Goal: Task Accomplishment & Management: Use online tool/utility

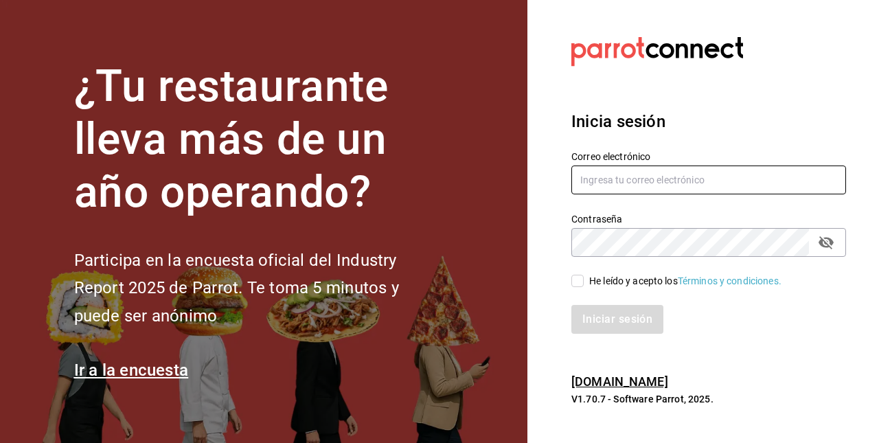
type input "[EMAIL_ADDRESS][DOMAIN_NAME]"
click at [820, 83] on section "Datos incorrectos. Verifica que tu Correo o Contraseña estén bien escritos. Ini…" at bounding box center [702, 221] width 351 height 443
click at [586, 279] on span "He leído y acepto los Términos y condiciones." at bounding box center [682, 281] width 198 height 14
click at [583, 279] on input "He leído y acepto los Términos y condiciones." at bounding box center [577, 281] width 12 height 12
checkbox input "true"
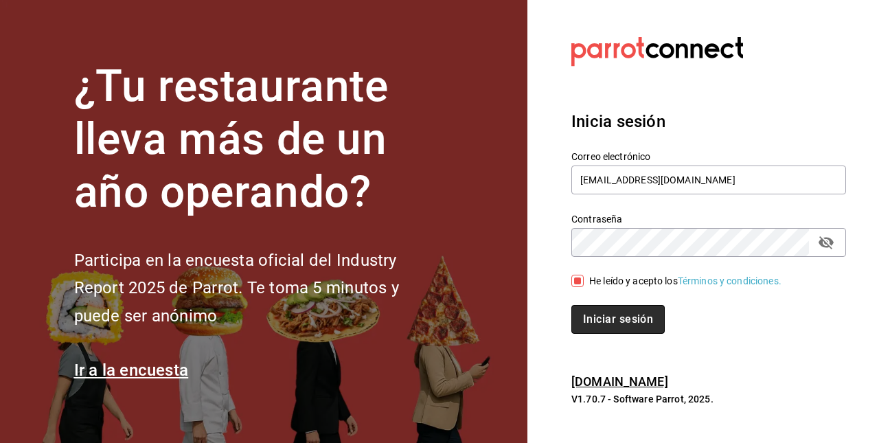
click at [625, 329] on button "Iniciar sesión" at bounding box center [617, 319] width 93 height 29
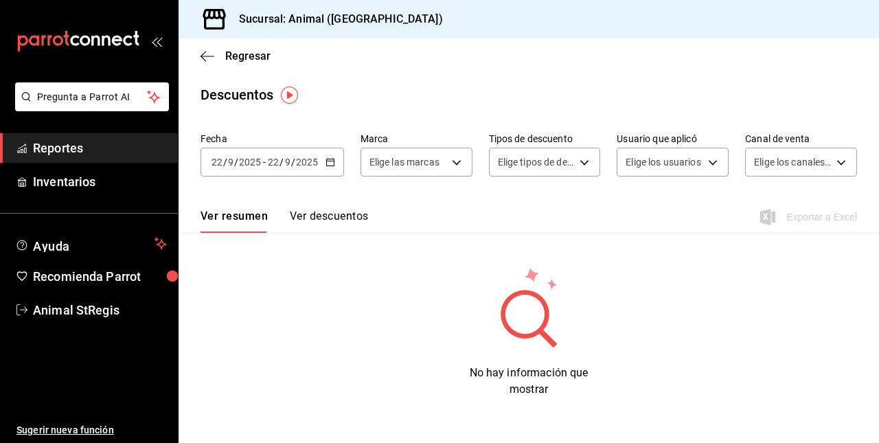
click at [326, 161] on icon "button" at bounding box center [330, 162] width 10 height 10
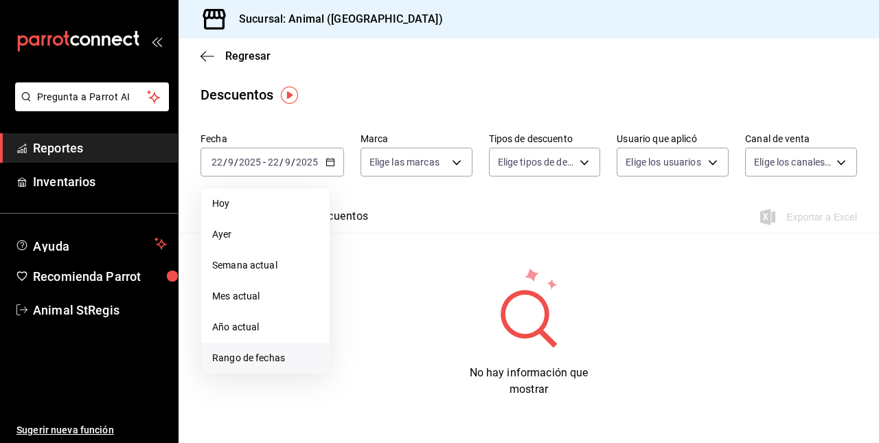
click at [259, 364] on span "Rango de fechas" at bounding box center [265, 358] width 106 height 14
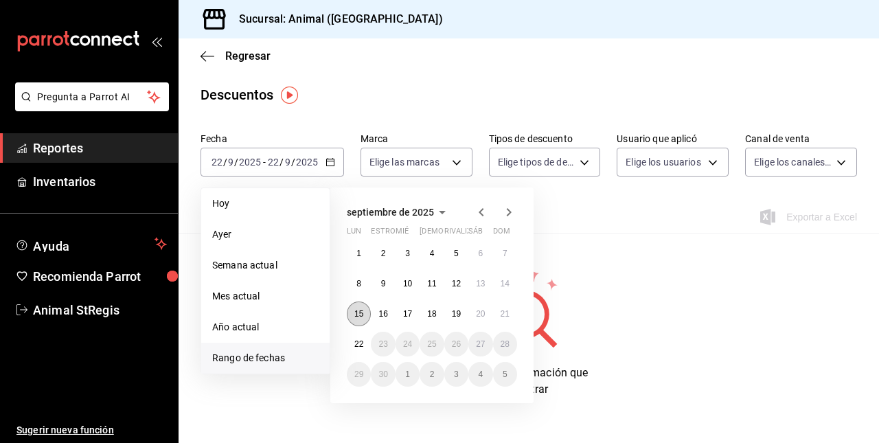
click at [361, 316] on abbr "15" at bounding box center [358, 314] width 9 height 10
click at [360, 339] on abbr "22" at bounding box center [358, 344] width 9 height 10
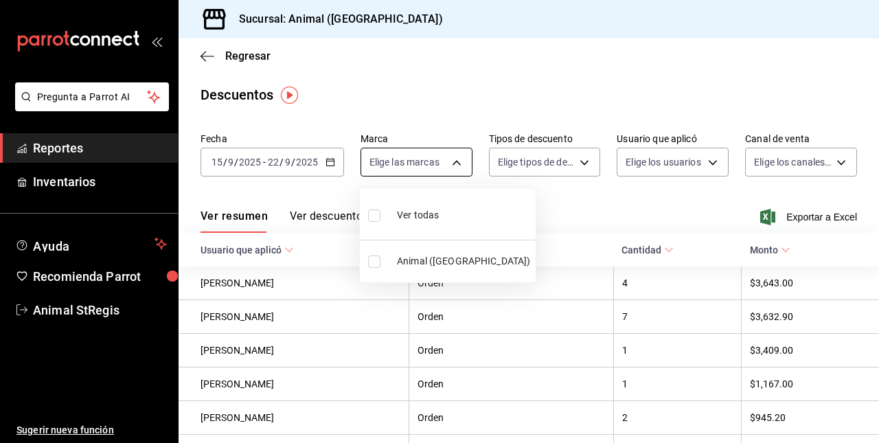
click at [452, 163] on body "Pregunta a Parrot AI Reportes Inventarios Ayuda Recomienda Parrot Animal StRegi…" at bounding box center [439, 221] width 879 height 443
click at [404, 205] on div "Ver todas" at bounding box center [403, 214] width 71 height 30
type input "3f39fcdc-c8c4-4fff-883a-47b345d9391c"
checkbox input "true"
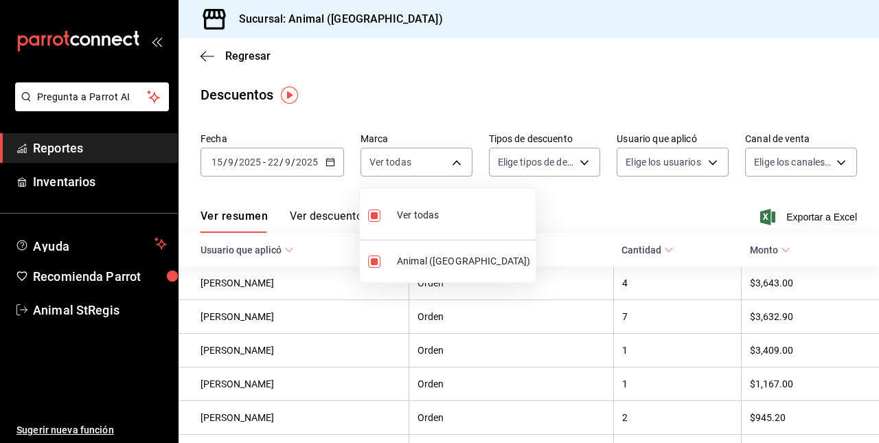
click at [577, 165] on div at bounding box center [439, 221] width 879 height 443
click at [83, 146] on font "Reportes" at bounding box center [58, 148] width 50 height 14
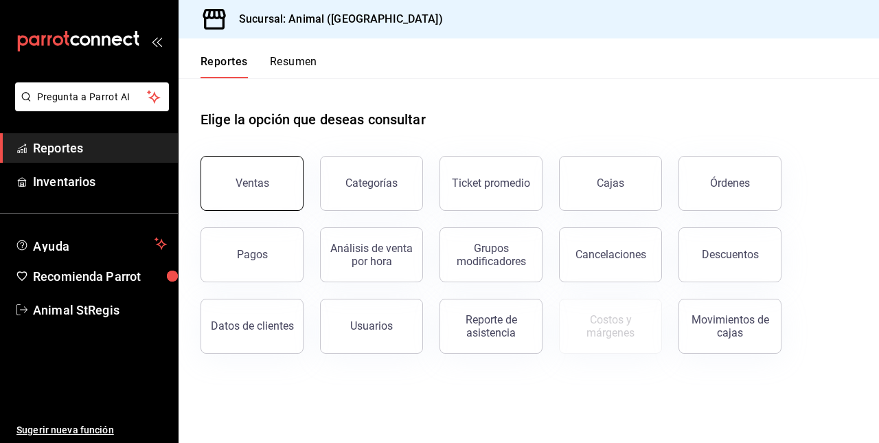
click at [244, 183] on div "Ventas" at bounding box center [252, 182] width 34 height 13
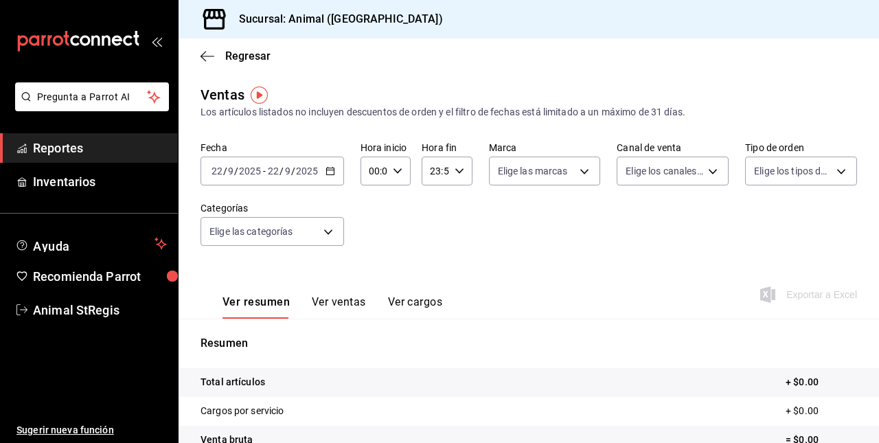
click at [329, 170] on icon "button" at bounding box center [330, 171] width 10 height 10
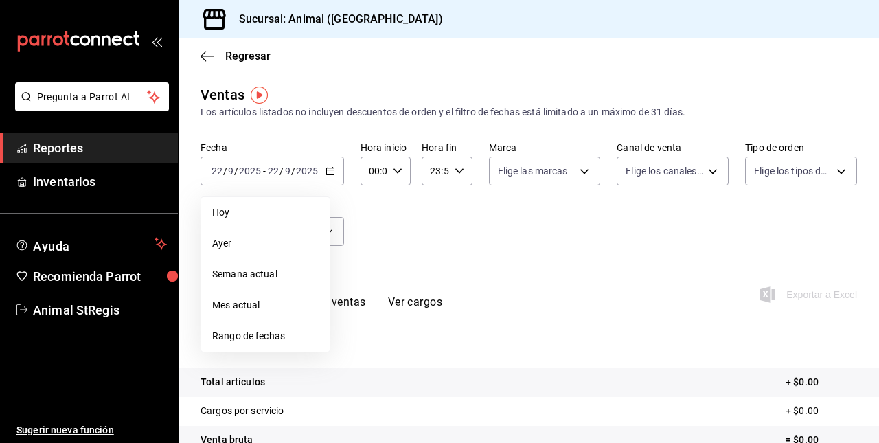
click at [258, 329] on span "Rango de fechas" at bounding box center [265, 336] width 106 height 14
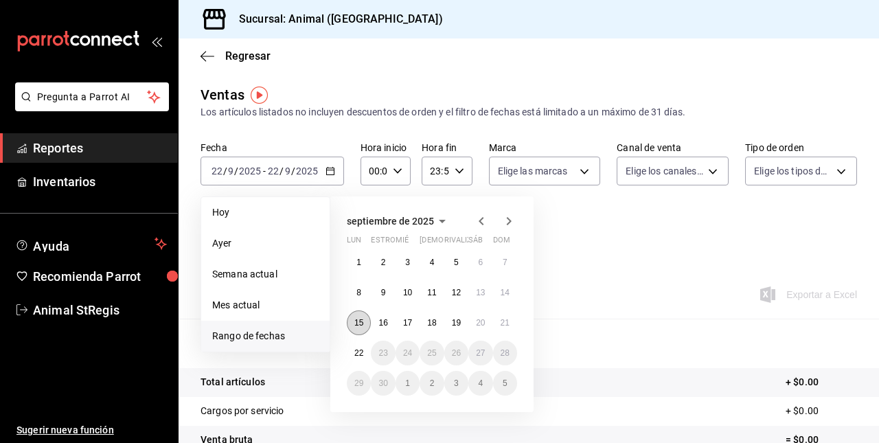
click at [348, 325] on button "15" at bounding box center [359, 322] width 24 height 25
click at [358, 348] on abbr "22" at bounding box center [358, 353] width 9 height 10
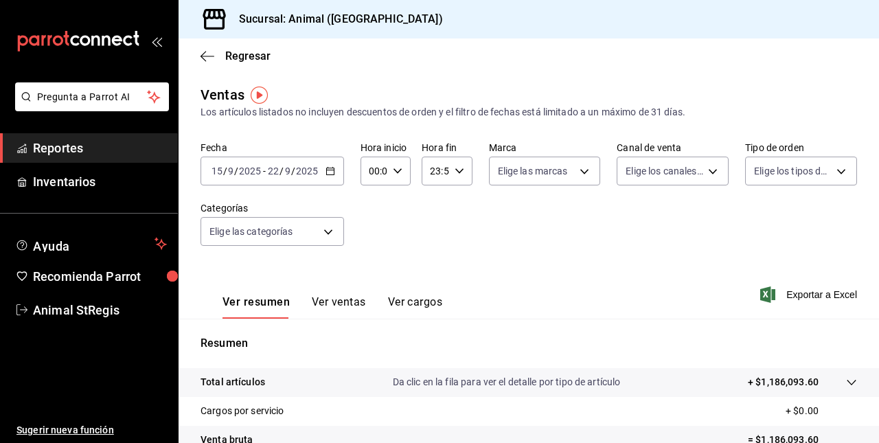
click at [404, 169] on div "00:00 Hora inicio" at bounding box center [385, 170] width 50 height 29
click at [370, 251] on span "05" at bounding box center [371, 251] width 3 height 11
type input "05:00"
click at [458, 165] on div at bounding box center [439, 221] width 879 height 443
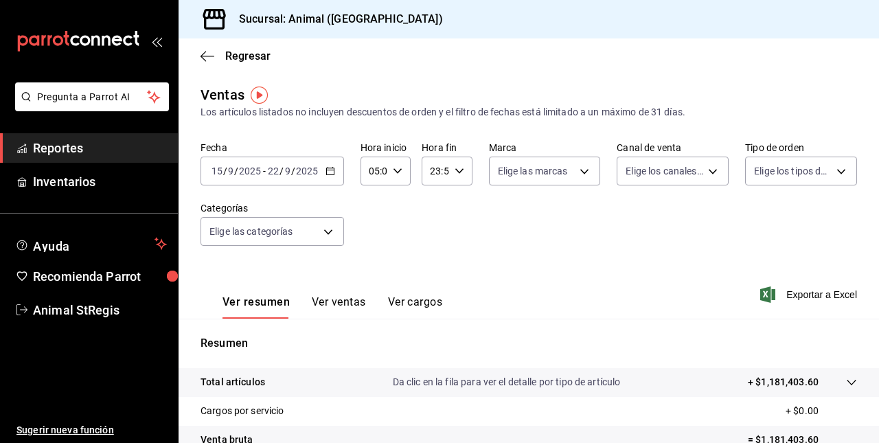
click at [457, 167] on icon "button" at bounding box center [459, 171] width 10 height 10
click at [431, 283] on span "05" at bounding box center [431, 282] width 3 height 11
click at [463, 202] on button "00" at bounding box center [456, 205] width 19 height 27
type input "05:00"
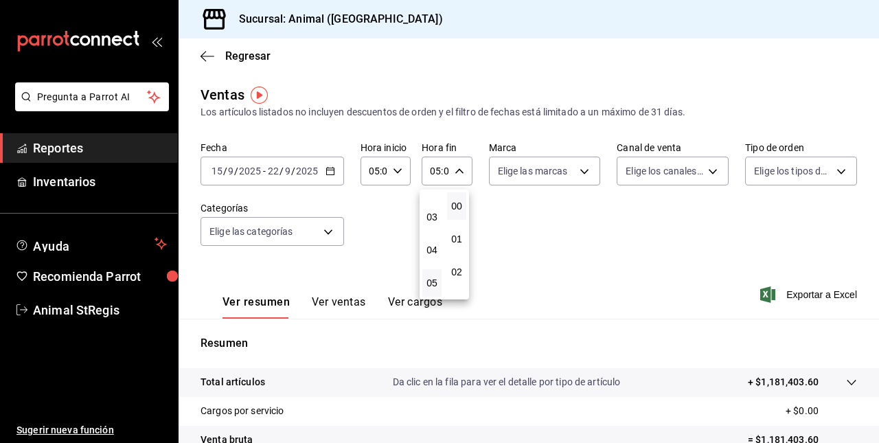
click at [631, 272] on div at bounding box center [439, 221] width 879 height 443
click at [793, 291] on font "Exportar a Excel" at bounding box center [821, 294] width 71 height 11
click at [794, 292] on font "Exportar a Excel" at bounding box center [821, 294] width 71 height 11
click at [581, 259] on div "Fecha [DATE] [DATE] - [DATE] [DATE] Hora inicio 05:00 Hora inicio Hora fin 05:0…" at bounding box center [528, 201] width 656 height 121
click at [795, 296] on font "Exportar a Excel" at bounding box center [821, 294] width 71 height 11
